Goal: Information Seeking & Learning: Understand process/instructions

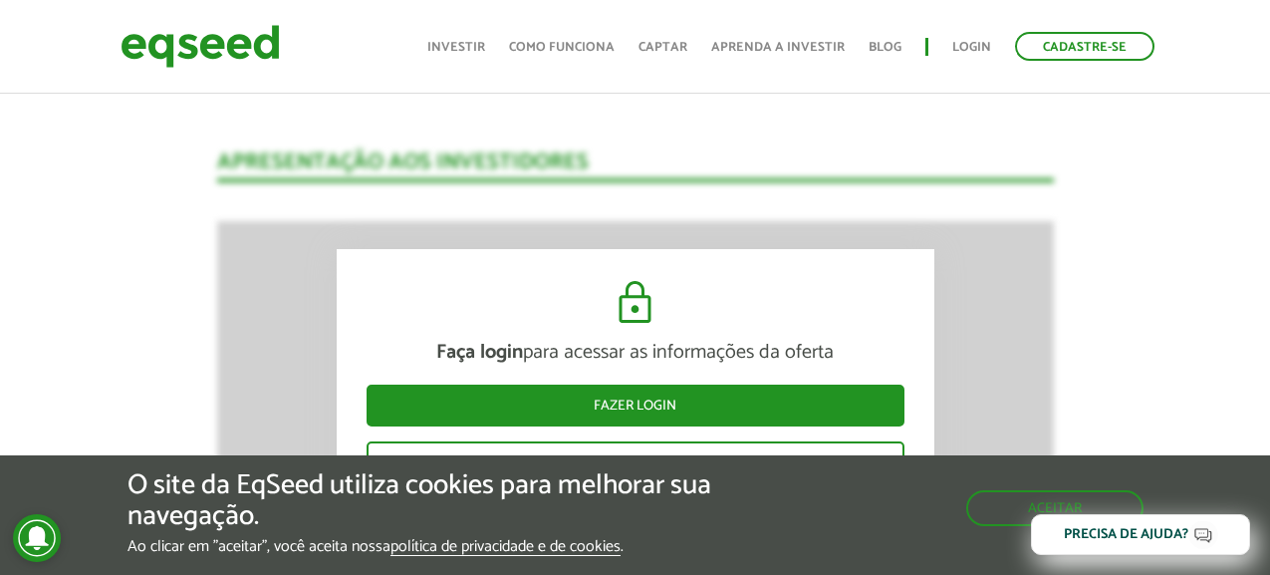
scroll to position [2683, 0]
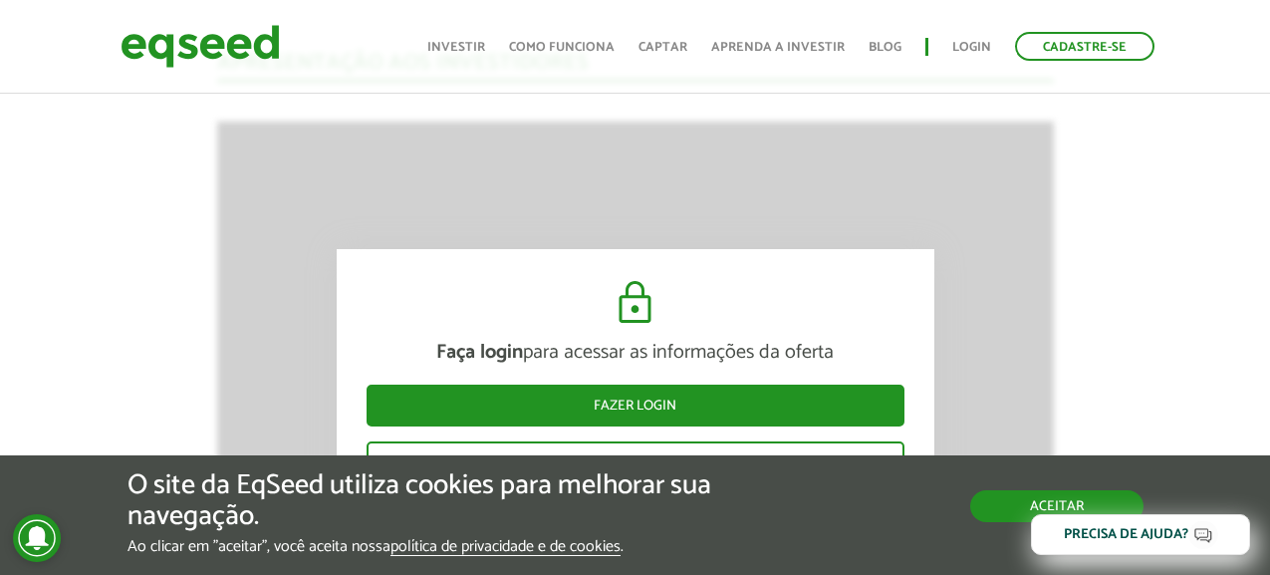
click at [982, 501] on button "Aceitar" at bounding box center [1056, 506] width 173 height 32
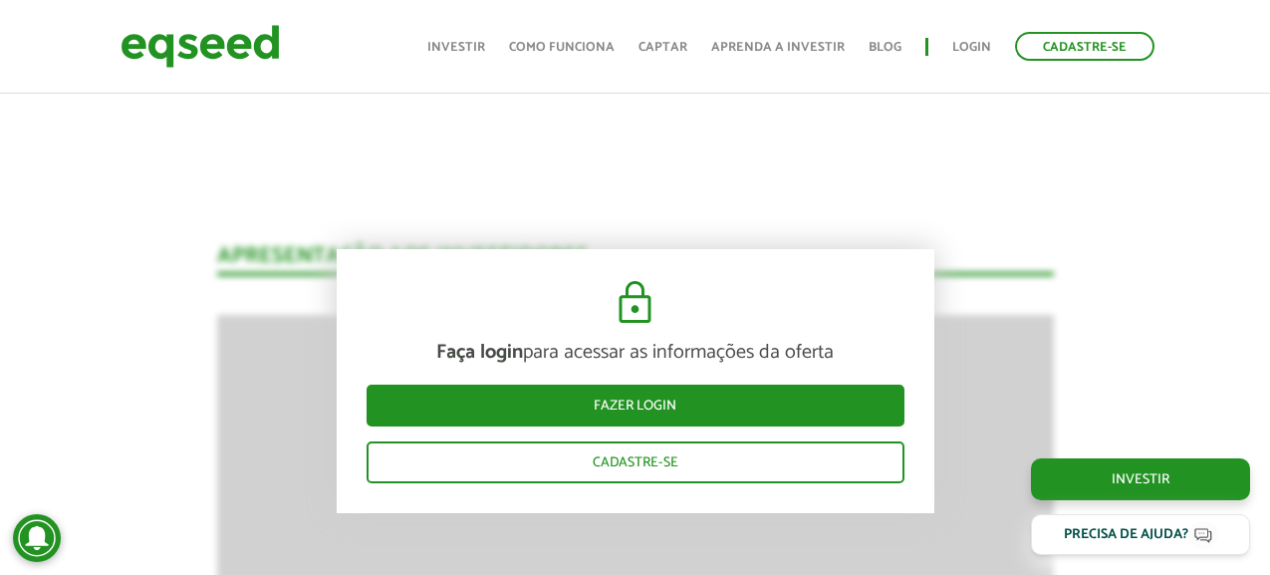
scroll to position [2484, 0]
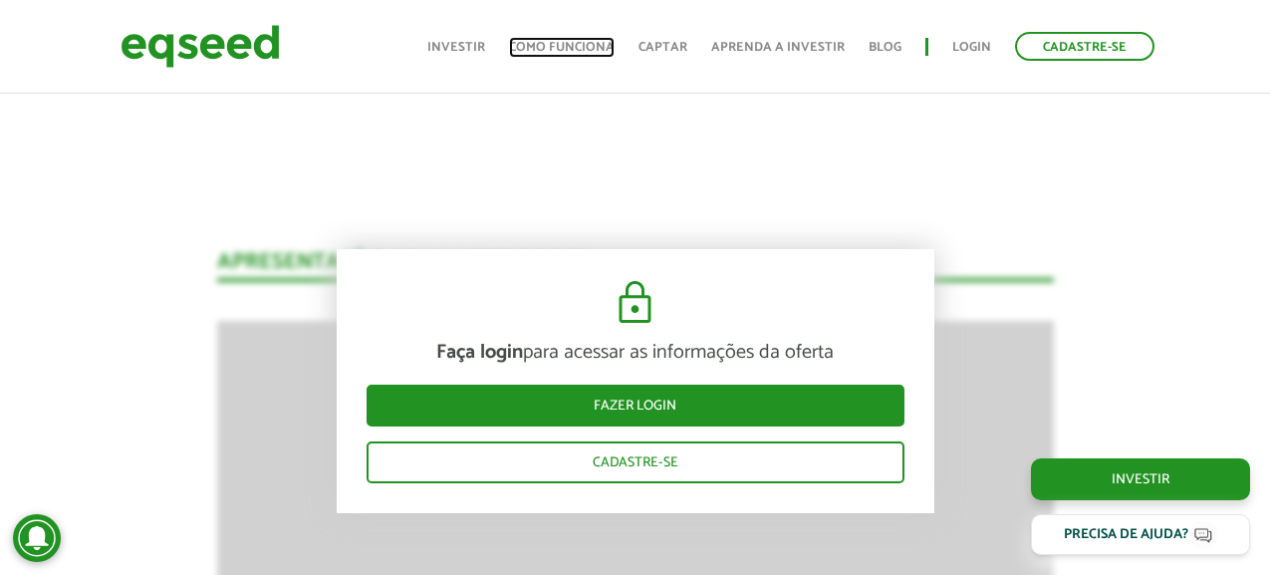
click at [579, 50] on link "Como funciona" at bounding box center [562, 47] width 106 height 13
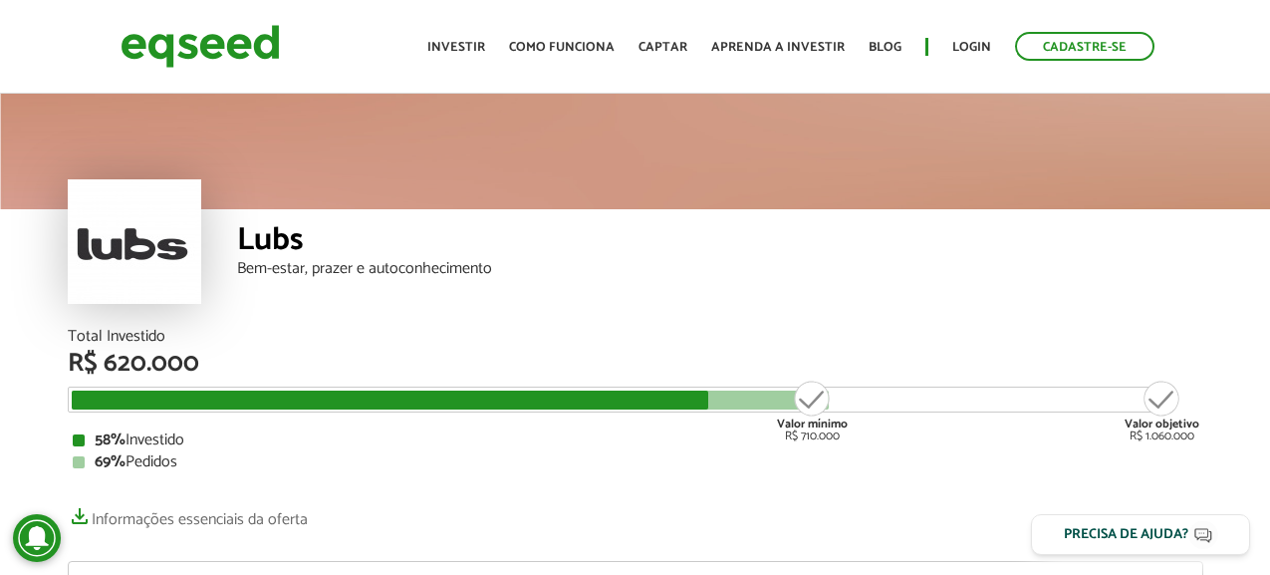
scroll to position [2484, 0]
